Goal: Information Seeking & Learning: Learn about a topic

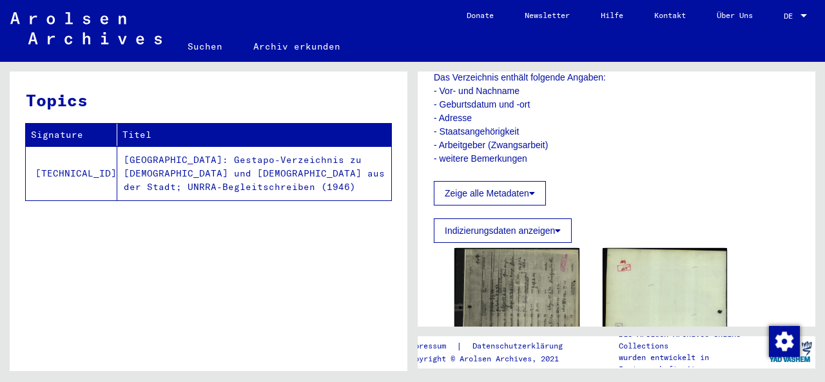
scroll to position [451, 0]
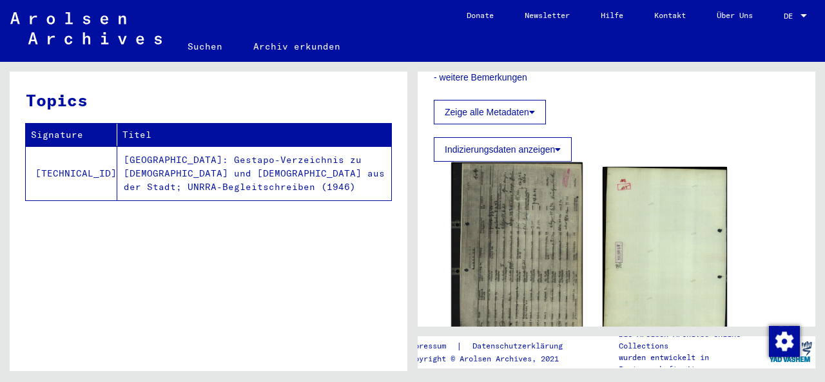
click at [508, 193] on img at bounding box center [516, 248] width 131 height 173
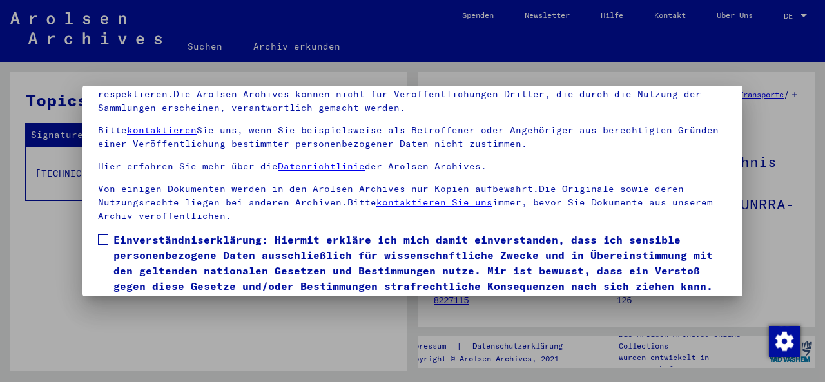
scroll to position [103, 0]
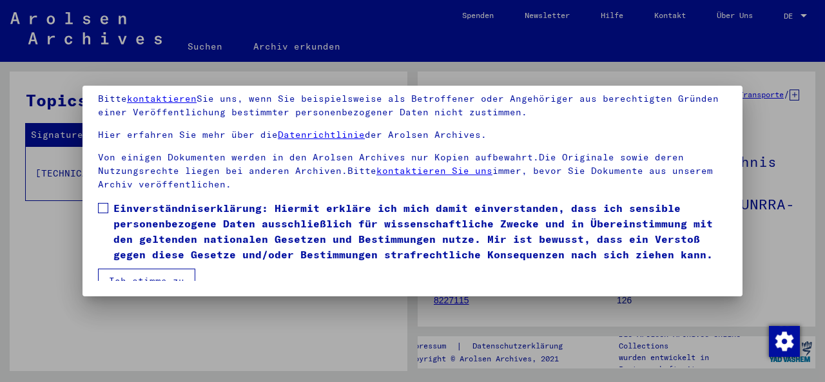
click at [104, 205] on span at bounding box center [103, 208] width 10 height 10
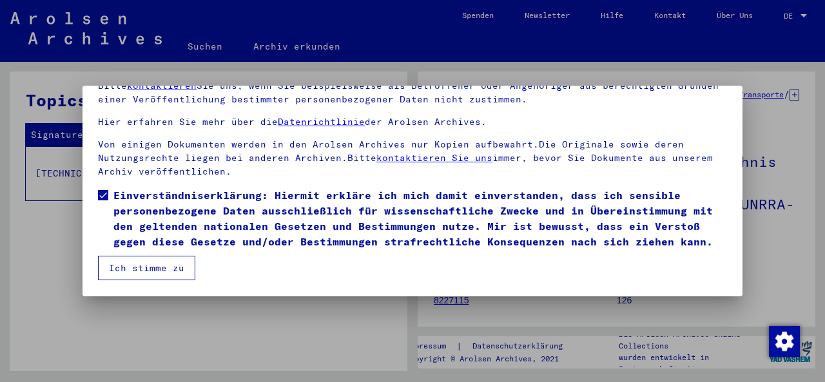
click at [152, 273] on button "Ich stimme zu" at bounding box center [146, 268] width 97 height 25
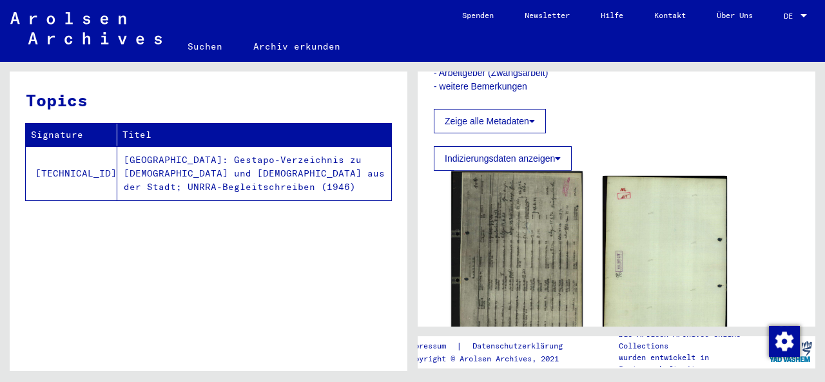
scroll to position [516, 0]
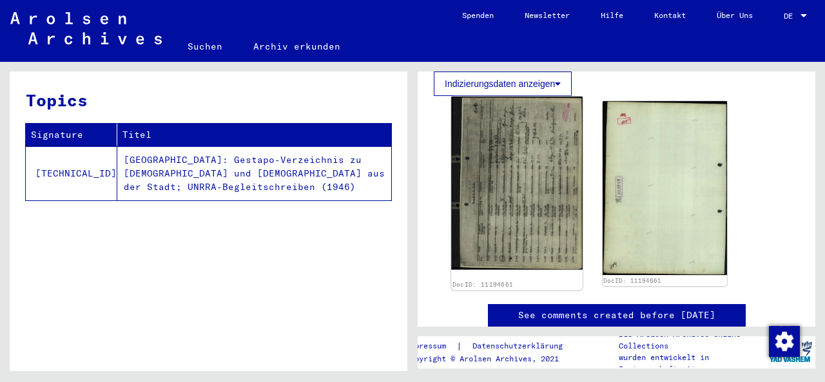
click at [520, 179] on img at bounding box center [516, 183] width 131 height 173
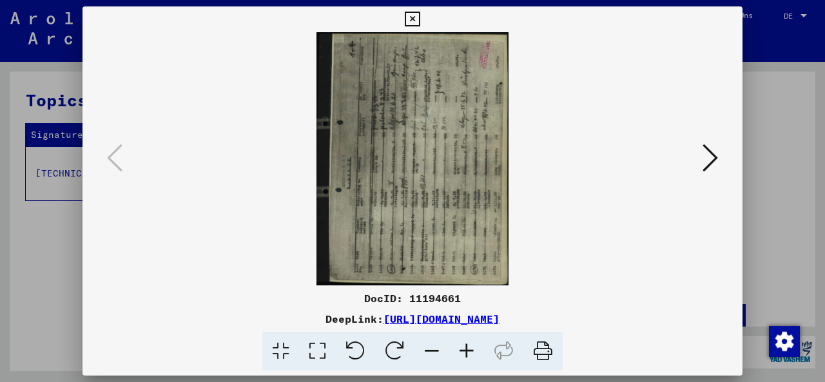
click at [469, 354] on icon at bounding box center [466, 351] width 35 height 39
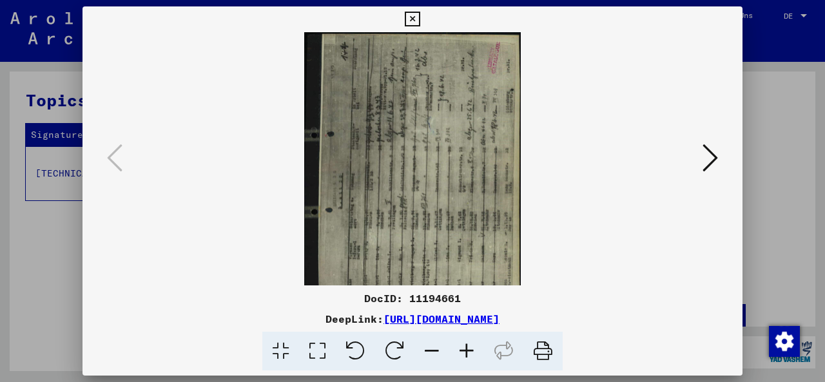
click at [395, 350] on icon at bounding box center [394, 351] width 39 height 39
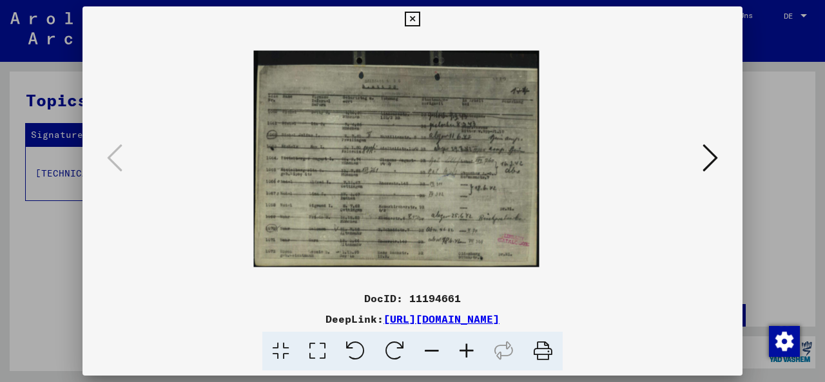
click at [464, 351] on icon at bounding box center [466, 351] width 35 height 39
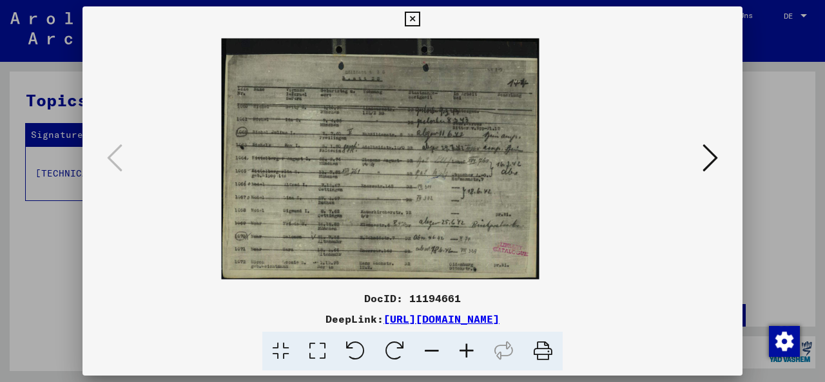
click at [466, 351] on icon at bounding box center [466, 351] width 35 height 39
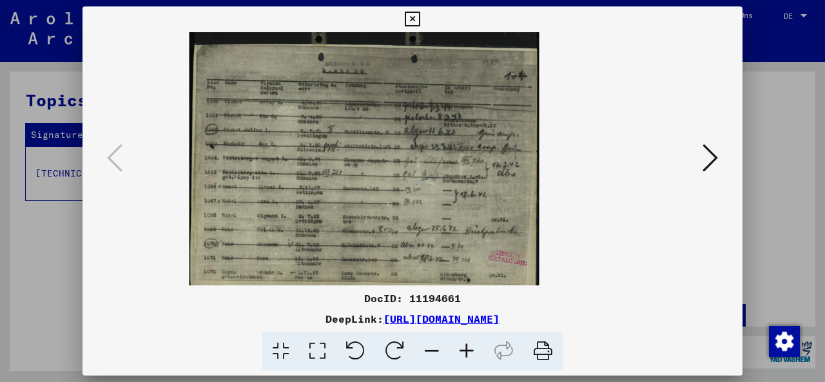
click at [466, 351] on icon at bounding box center [466, 351] width 35 height 39
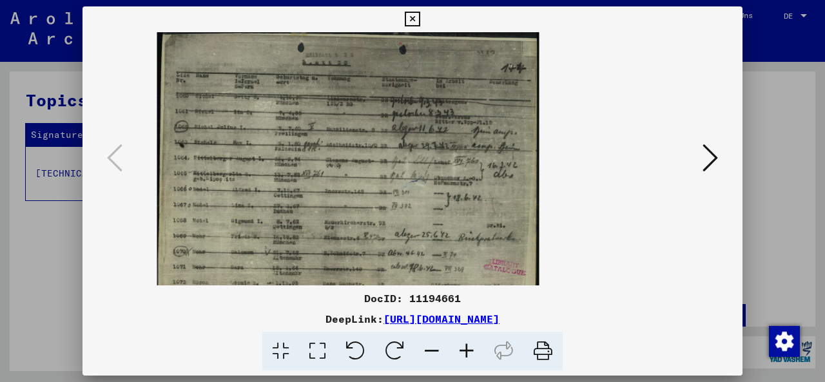
click at [466, 351] on icon at bounding box center [466, 351] width 35 height 39
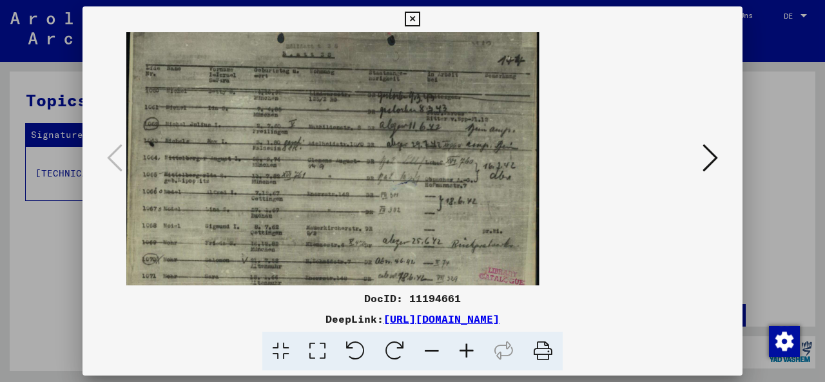
click at [467, 353] on icon at bounding box center [466, 351] width 35 height 39
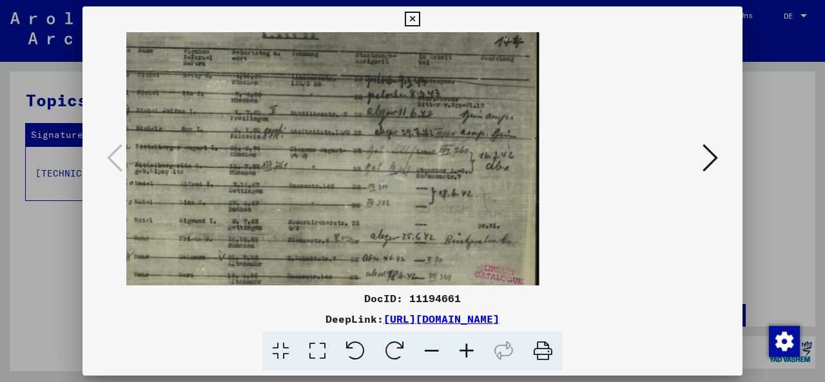
scroll to position [12, 0]
drag, startPoint x: 417, startPoint y: 188, endPoint x: 506, endPoint y: 180, distance: 89.4
click at [506, 180] on img at bounding box center [316, 147] width 447 height 338
click at [436, 351] on icon at bounding box center [432, 351] width 35 height 39
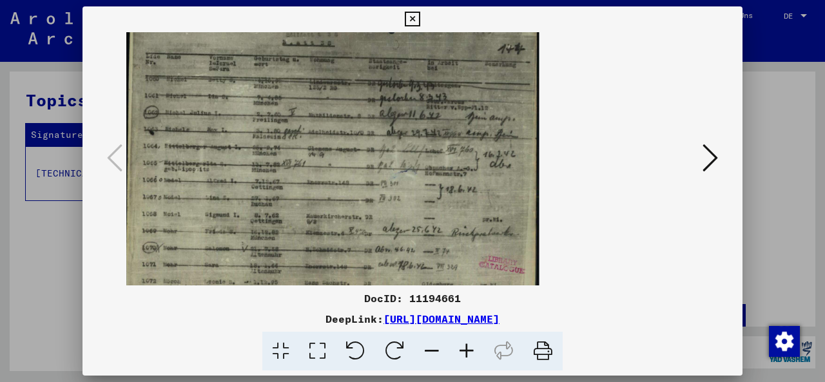
click at [465, 351] on icon at bounding box center [466, 351] width 35 height 39
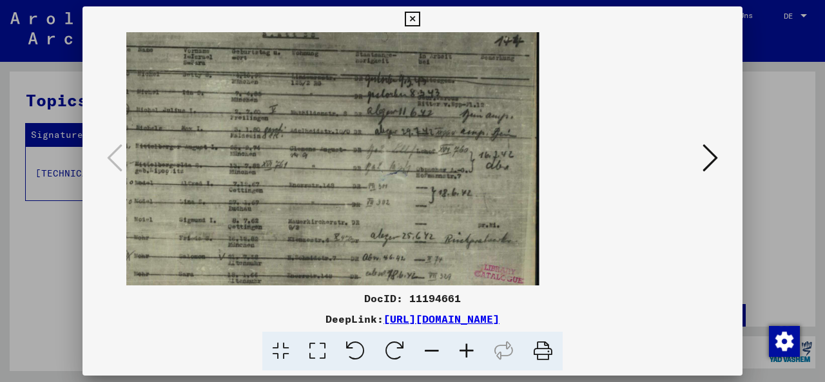
click at [422, 349] on icon at bounding box center [432, 351] width 35 height 39
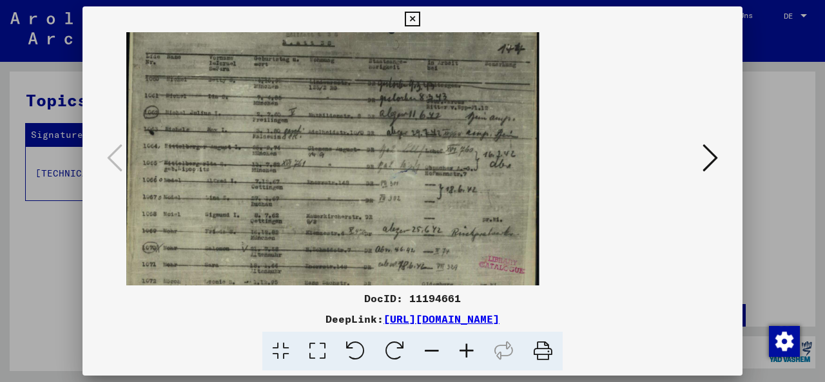
click at [428, 349] on icon at bounding box center [432, 351] width 35 height 39
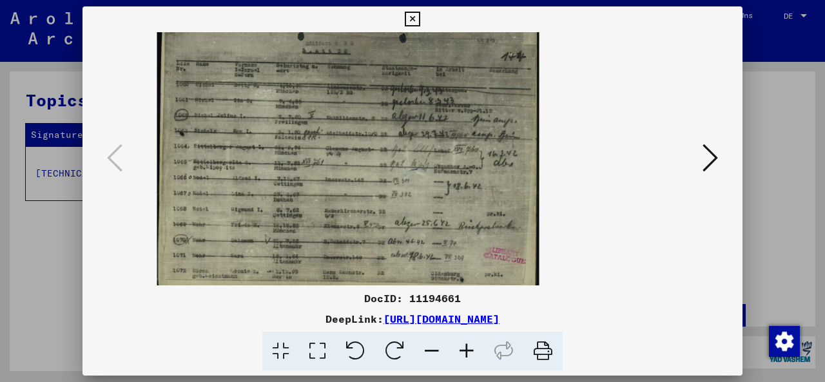
click at [409, 20] on icon at bounding box center [412, 19] width 15 height 15
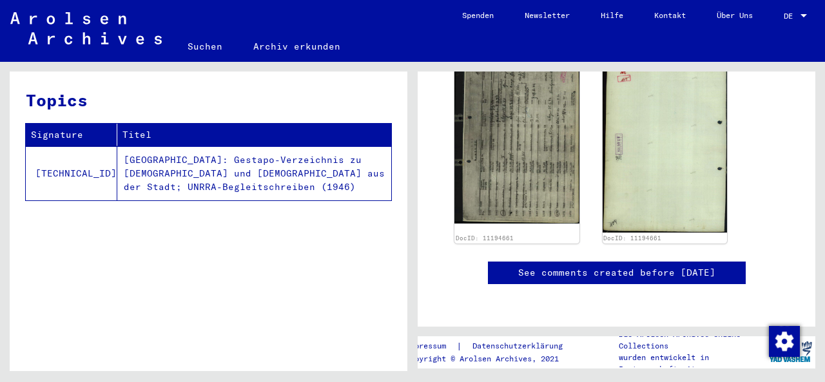
scroll to position [985, 0]
